Goal: Task Accomplishment & Management: Use online tool/utility

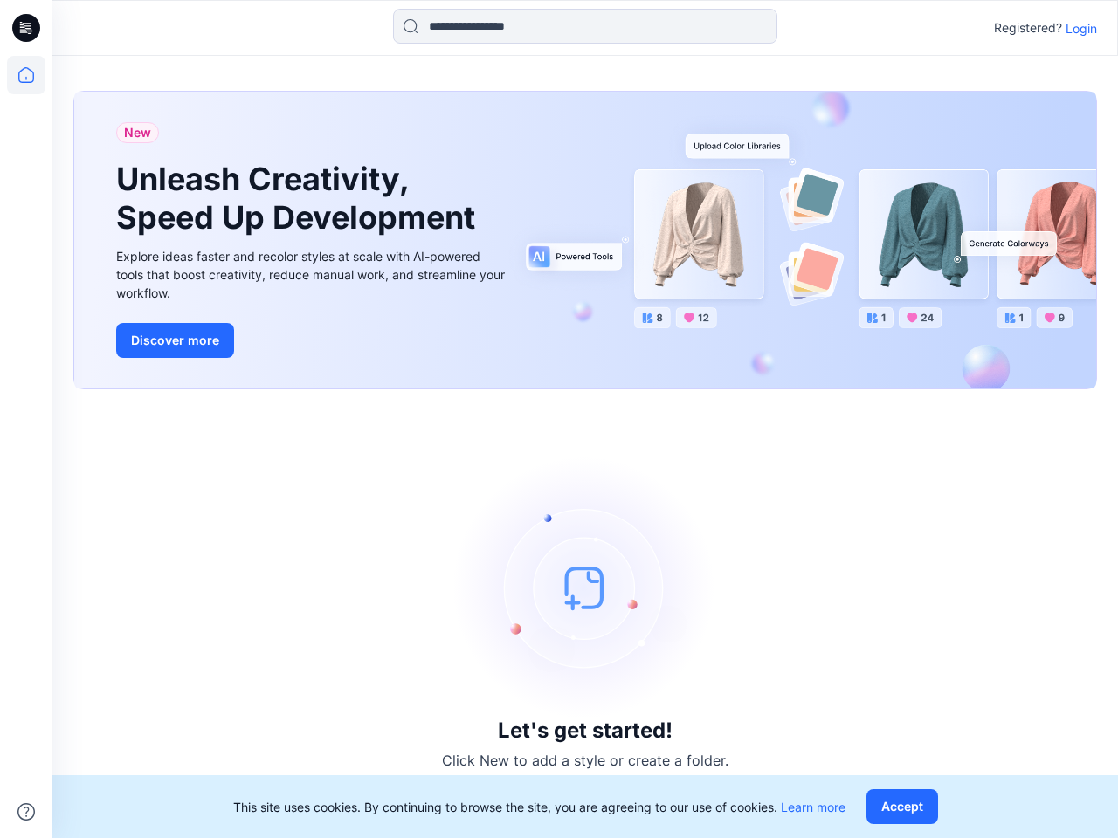
click at [559, 419] on div "Let's get started! Click New to add a style or create a folder." at bounding box center [585, 613] width 1024 height 407
click at [27, 28] on icon at bounding box center [28, 28] width 7 height 1
click at [26, 75] on icon at bounding box center [26, 75] width 38 height 38
click at [26, 812] on icon at bounding box center [25, 811] width 17 height 17
click at [585, 26] on input at bounding box center [585, 26] width 384 height 35
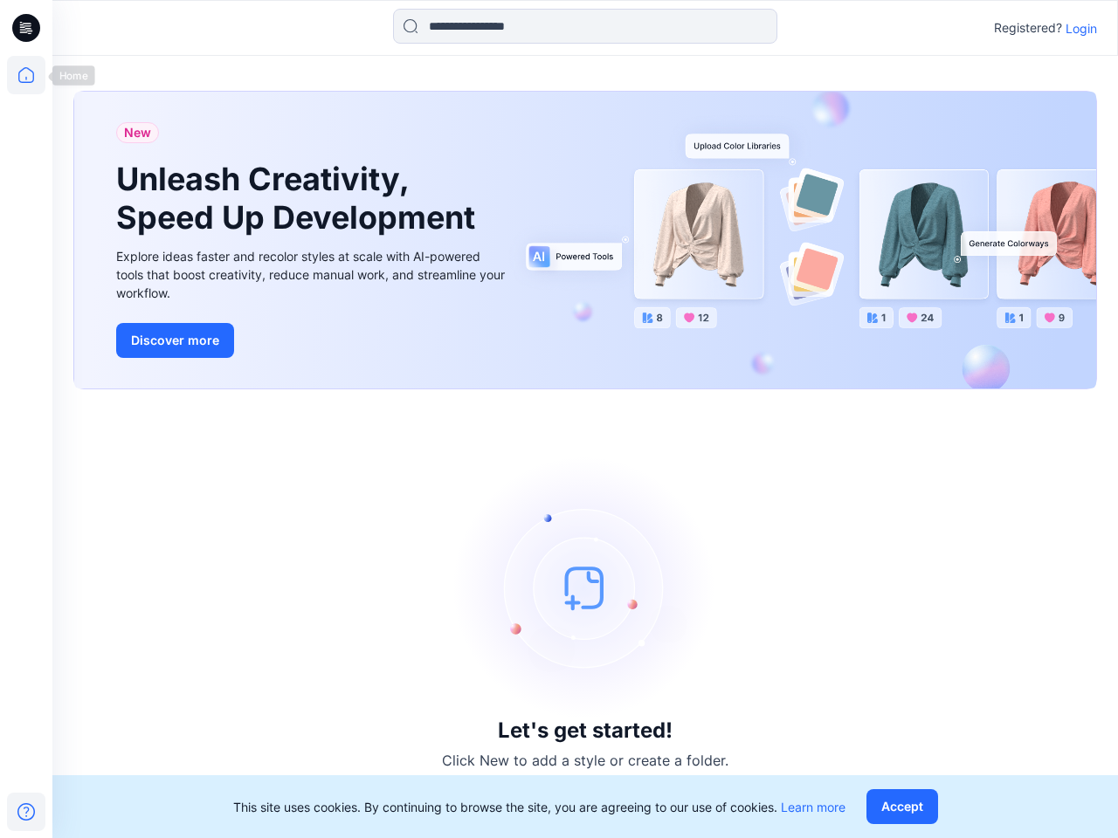
click at [1081, 28] on p "Login" at bounding box center [1080, 28] width 31 height 18
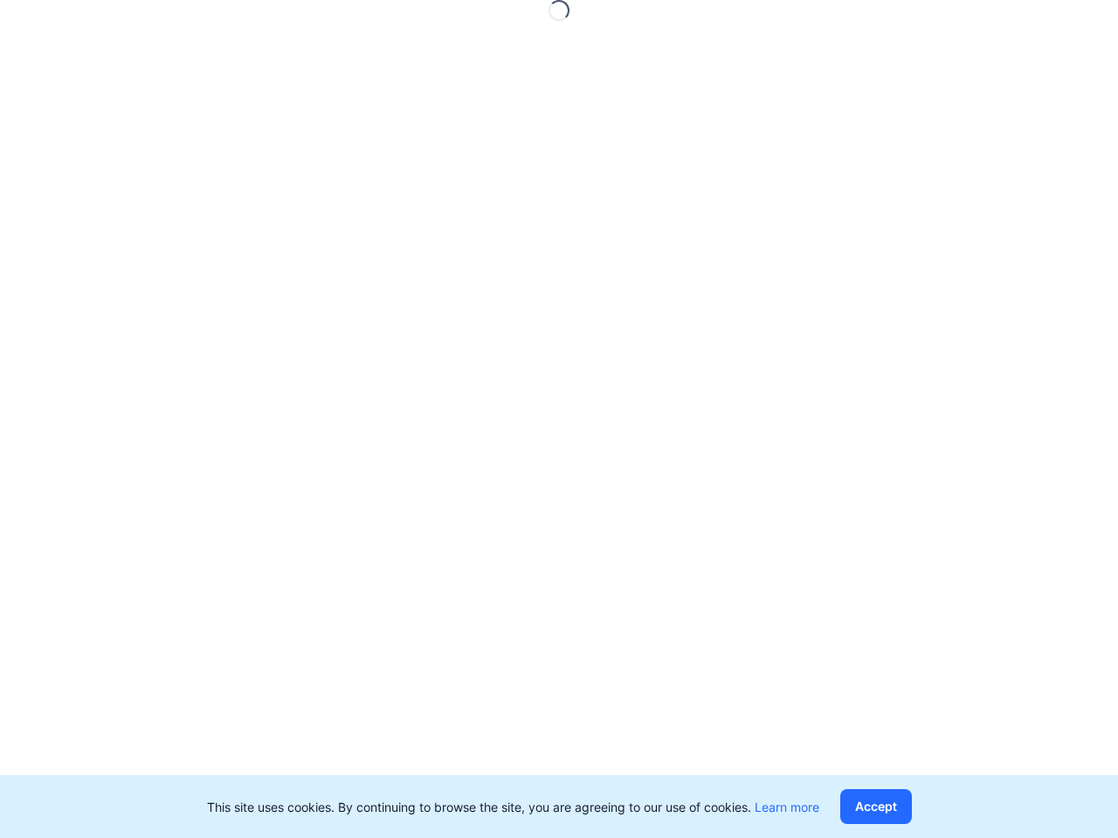
click at [906, 807] on button "Accept" at bounding box center [876, 807] width 72 height 35
